Goal: Transaction & Acquisition: Purchase product/service

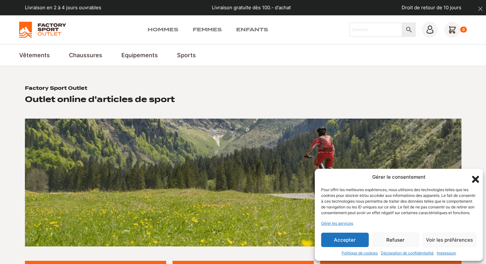
click at [390, 240] on button "Refuser" at bounding box center [396, 240] width 48 height 14
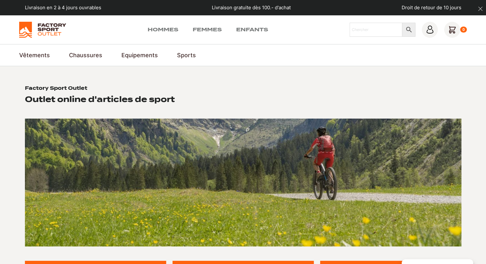
click at [0, 0] on link "Paddles gonfables" at bounding box center [0, 0] width 0 height 0
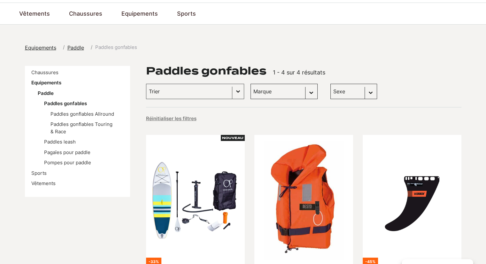
scroll to position [27, 0]
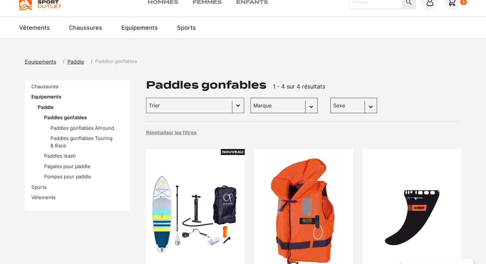
click at [196, 104] on input "Trier le contenu" at bounding box center [189, 105] width 81 height 8
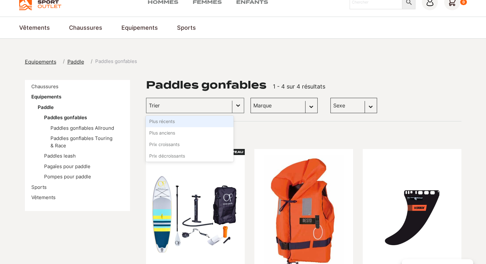
click at [196, 104] on input "Trier le contenu" at bounding box center [189, 105] width 81 height 8
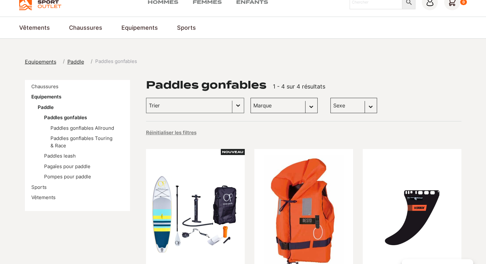
click at [201, 104] on input "Trier le contenu" at bounding box center [189, 105] width 81 height 8
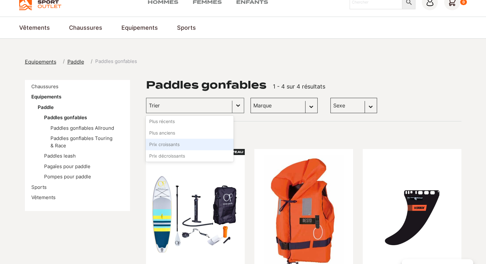
click at [185, 148] on li "Prix croissants" at bounding box center [190, 145] width 88 height 12
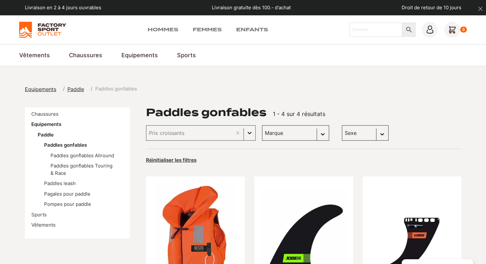
click at [95, 158] on link "Paddles gonflables Allround" at bounding box center [83, 156] width 64 height 6
